Goal: Task Accomplishment & Management: Manage account settings

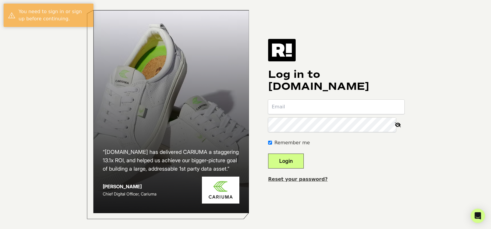
type input "[PERSON_NAME][EMAIL_ADDRESS][PERSON_NAME][DOMAIN_NAME]"
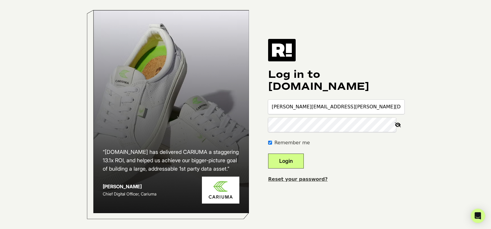
click at [299, 159] on button "Login" at bounding box center [286, 161] width 36 height 15
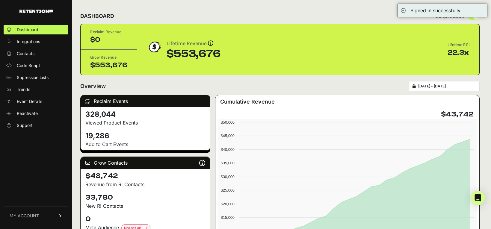
click at [41, 213] on link "MY ACCOUNT" at bounding box center [36, 216] width 65 height 18
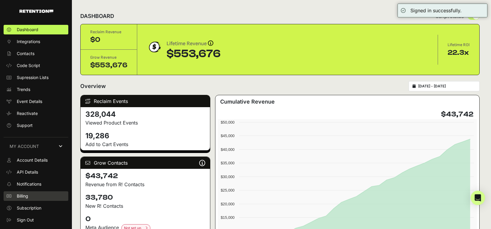
click at [25, 194] on span "Billing" at bounding box center [22, 196] width 11 height 6
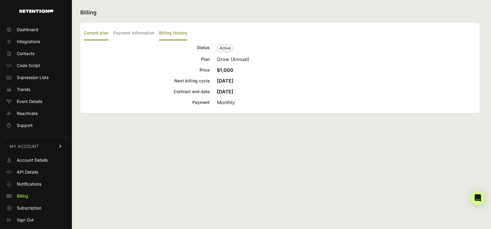
click at [173, 31] on label "Billing History" at bounding box center [173, 33] width 28 height 14
click at [0, 0] on input "Billing History" at bounding box center [0, 0] width 0 height 0
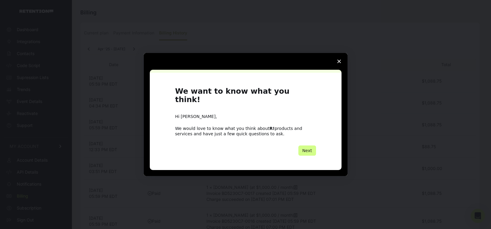
click at [337, 63] on icon "Close survey" at bounding box center [339, 62] width 4 height 4
